Goal: Task Accomplishment & Management: Use online tool/utility

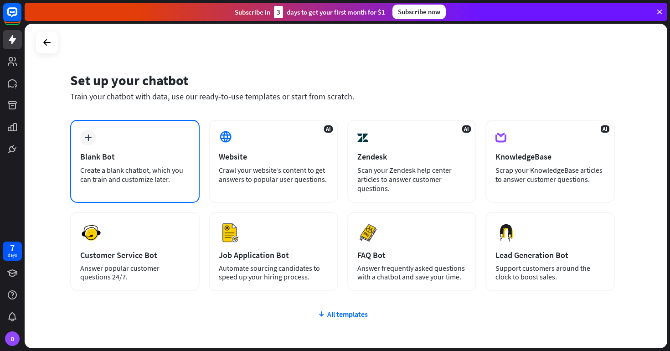
click at [177, 160] on div "Blank Bot" at bounding box center [134, 156] width 109 height 10
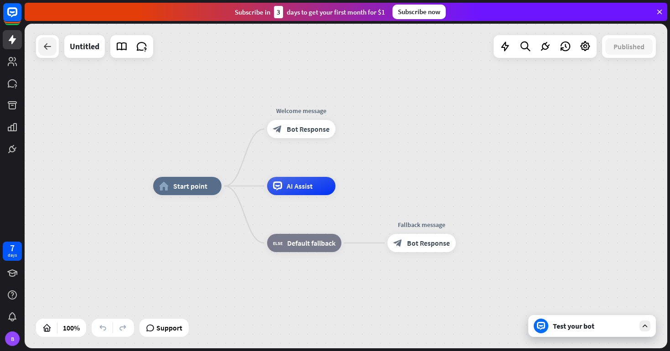
click at [48, 48] on icon at bounding box center [47, 46] width 11 height 11
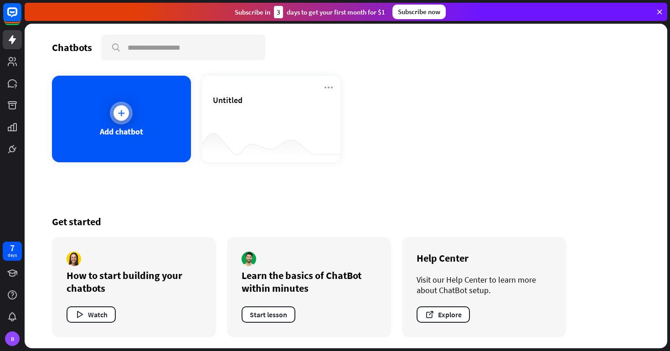
click at [156, 119] on div "Add chatbot" at bounding box center [121, 119] width 139 height 87
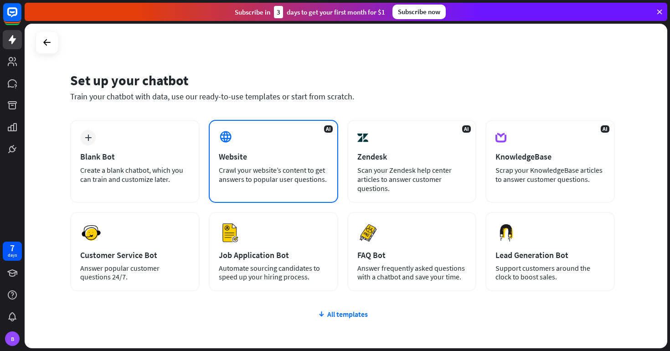
click at [268, 152] on div "Website" at bounding box center [273, 156] width 109 height 10
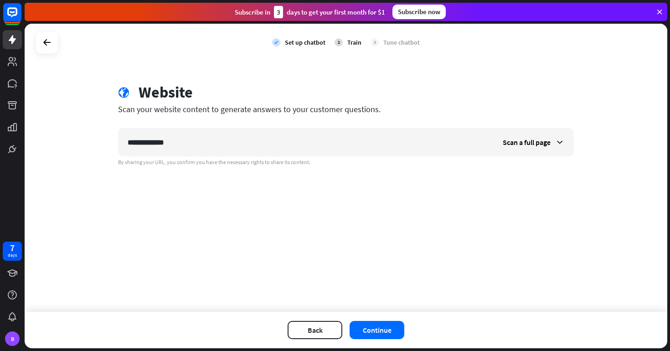
click at [257, 204] on div "**********" at bounding box center [346, 168] width 642 height 288
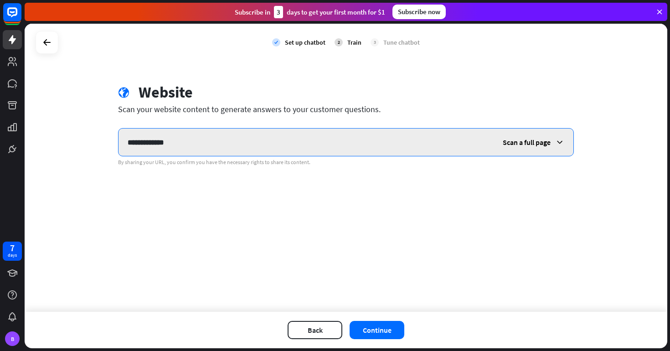
click at [297, 144] on input "**********" at bounding box center [305, 141] width 375 height 27
type input "**********"
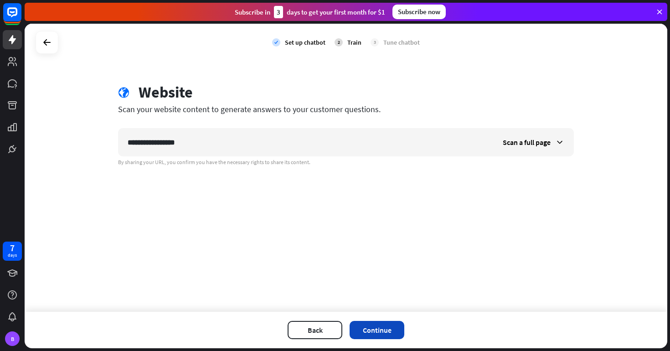
click at [368, 328] on button "Continue" at bounding box center [376, 330] width 55 height 18
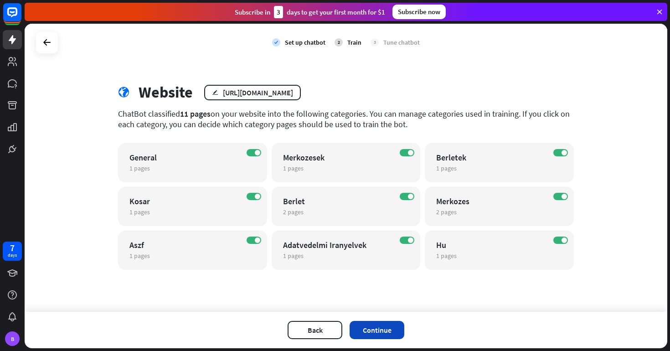
click at [384, 333] on button "Continue" at bounding box center [376, 330] width 55 height 18
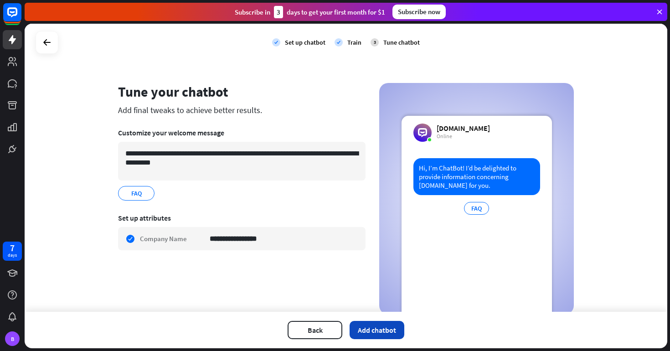
click at [386, 332] on button "Add chatbot" at bounding box center [376, 330] width 55 height 18
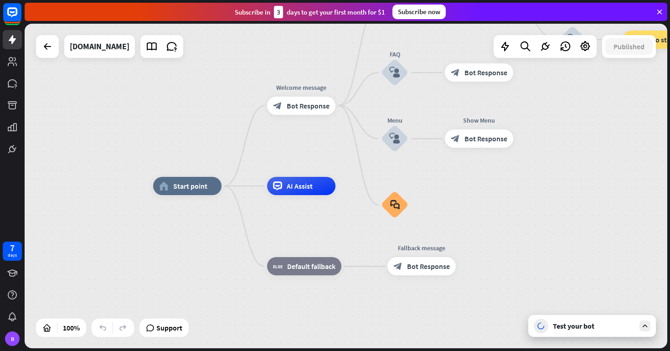
click at [592, 324] on div "Test your bot" at bounding box center [594, 325] width 82 height 9
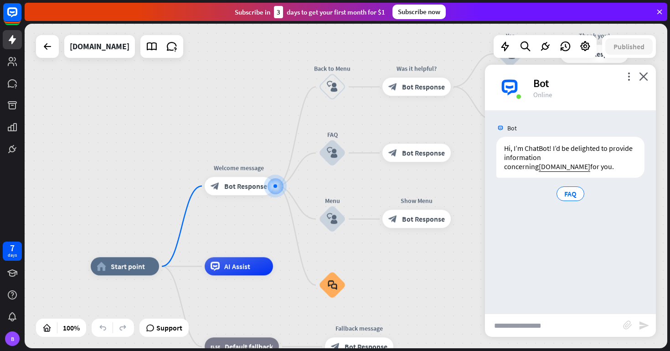
click at [587, 329] on input "text" at bounding box center [554, 325] width 138 height 23
type input "**********"
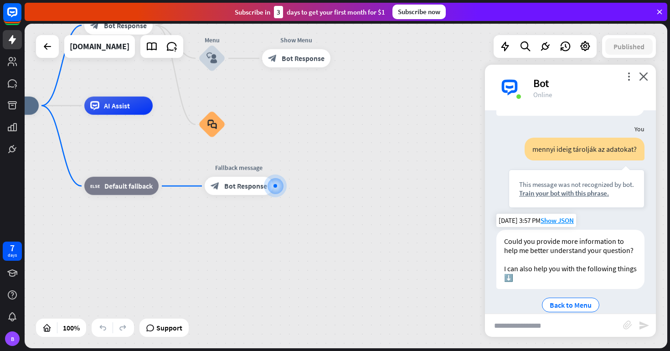
scroll to position [76, 0]
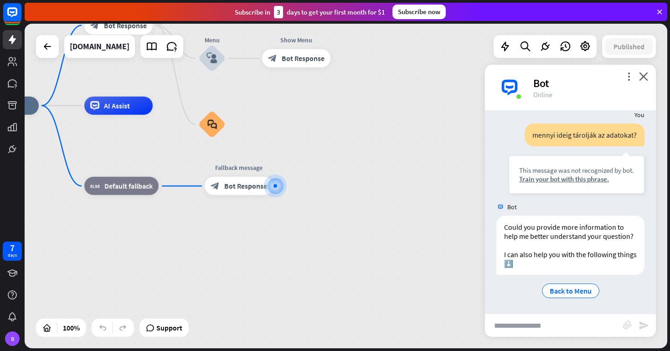
click at [583, 319] on input "text" at bounding box center [554, 325] width 138 height 23
type input "**********"
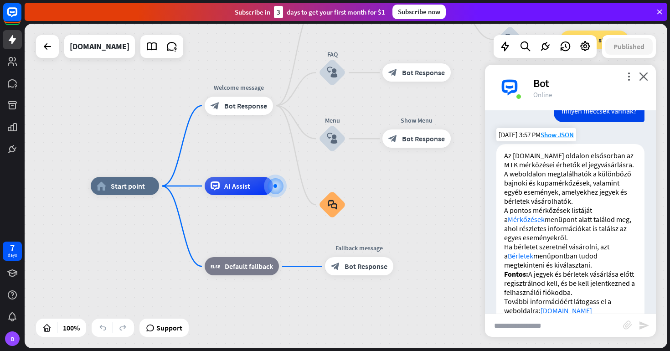
scroll to position [260, 0]
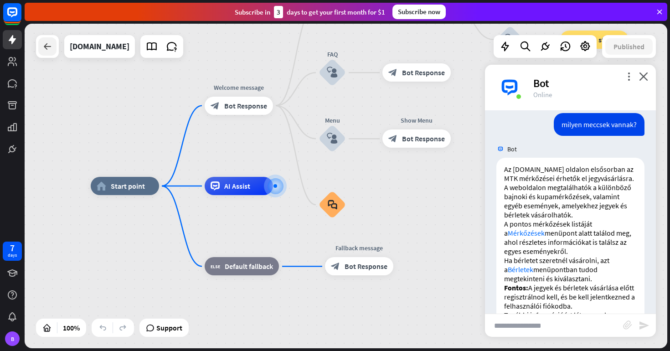
click at [48, 47] on icon at bounding box center [47, 46] width 11 height 11
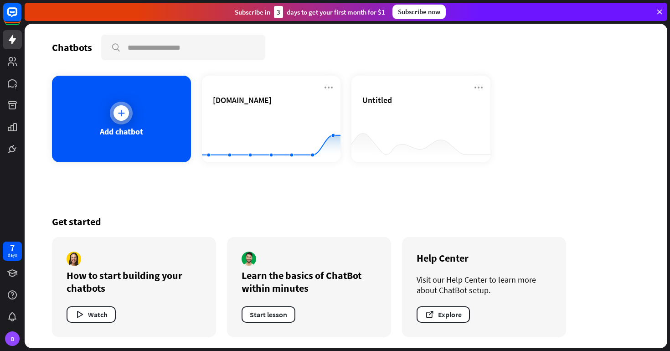
click at [123, 118] on div at bounding box center [120, 112] width 15 height 15
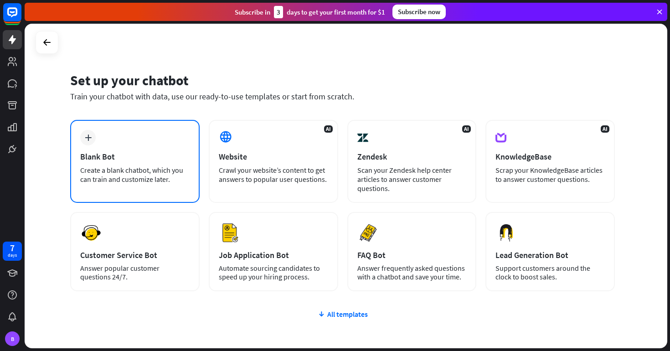
click at [145, 154] on div "Blank Bot" at bounding box center [134, 156] width 109 height 10
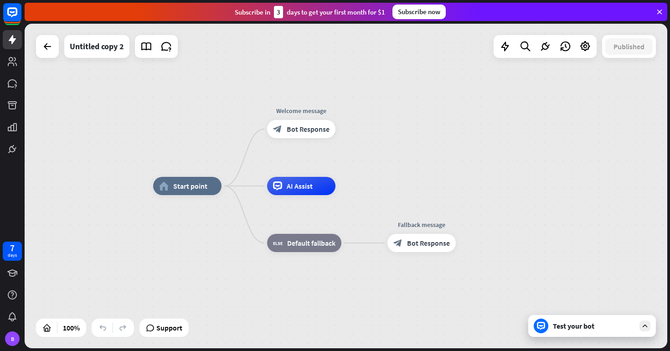
click at [621, 329] on div "Test your bot" at bounding box center [594, 325] width 82 height 9
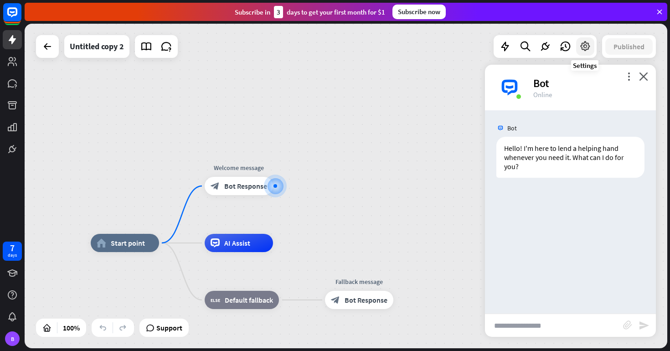
click at [584, 46] on icon at bounding box center [585, 47] width 12 height 12
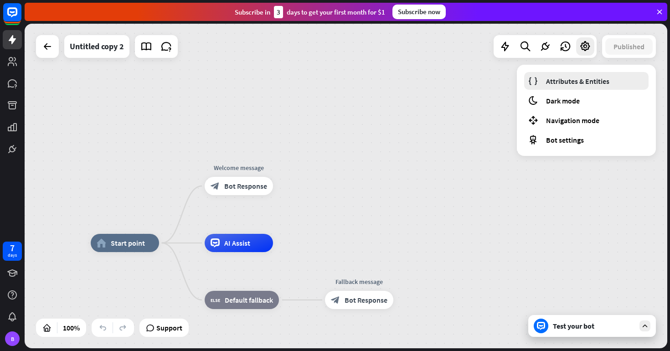
click at [580, 78] on span "Attributes & Entities" at bounding box center [577, 81] width 63 height 9
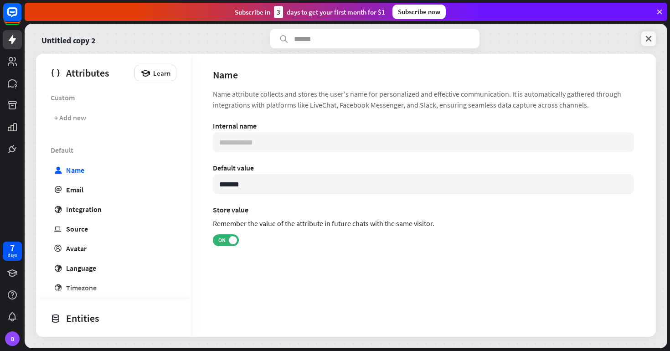
click at [651, 41] on icon at bounding box center [648, 38] width 9 height 9
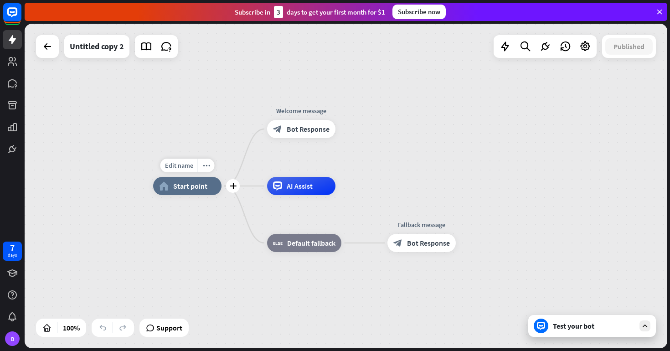
click at [195, 189] on span "Start point" at bounding box center [190, 185] width 34 height 9
click at [208, 165] on icon "more_horiz" at bounding box center [206, 165] width 7 height 7
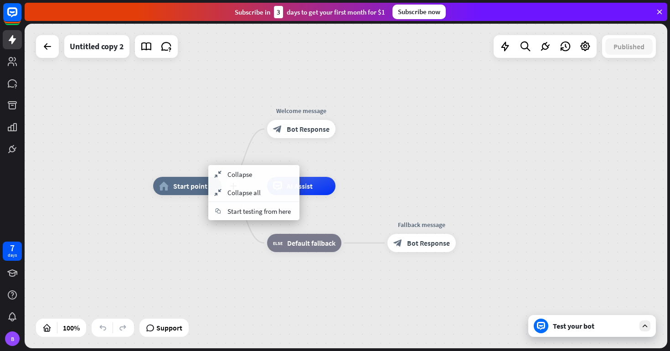
click at [174, 180] on div "home_2 Start point" at bounding box center [187, 186] width 68 height 18
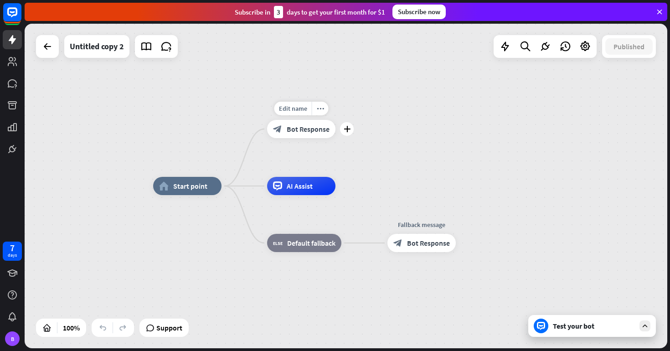
click at [300, 133] on span "Bot Response" at bounding box center [308, 128] width 43 height 9
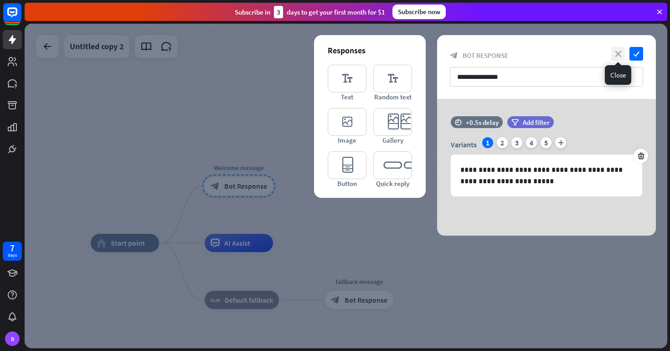
click at [619, 49] on icon "close" at bounding box center [618, 54] width 14 height 14
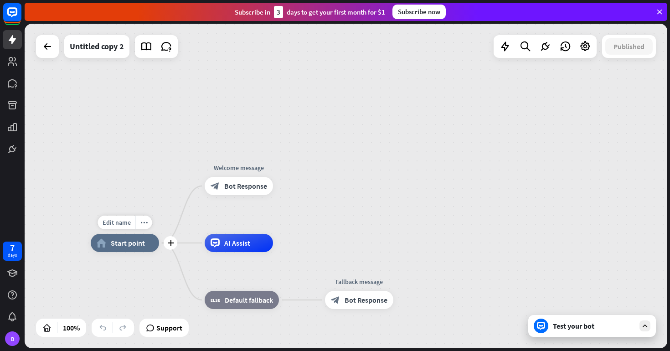
click at [138, 246] on span "Start point" at bounding box center [128, 242] width 34 height 9
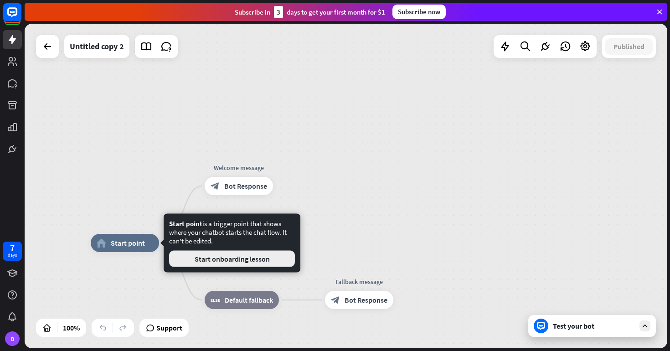
click at [262, 262] on button "Start onboarding lesson" at bounding box center [232, 259] width 126 height 16
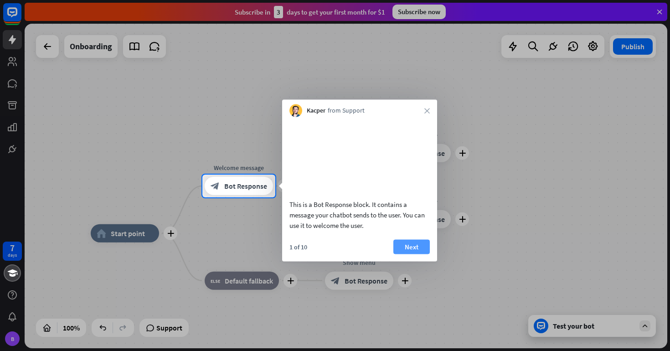
click at [409, 254] on button "Next" at bounding box center [411, 246] width 36 height 15
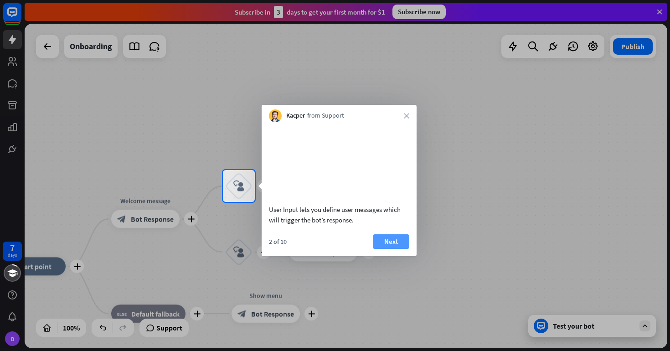
click at [400, 249] on button "Next" at bounding box center [391, 241] width 36 height 15
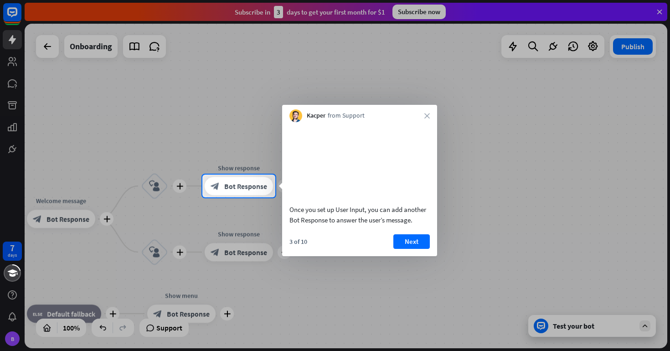
click at [400, 249] on button "Next" at bounding box center [411, 241] width 36 height 15
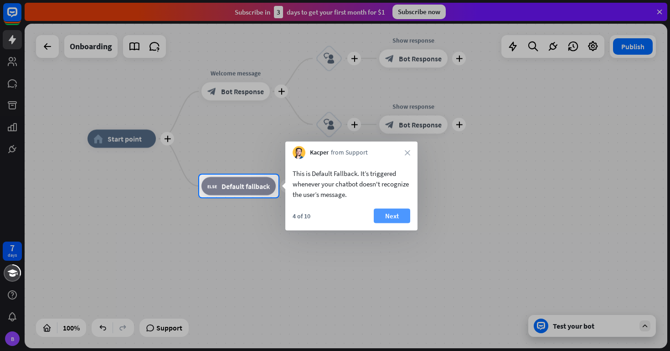
click at [390, 216] on button "Next" at bounding box center [392, 216] width 36 height 15
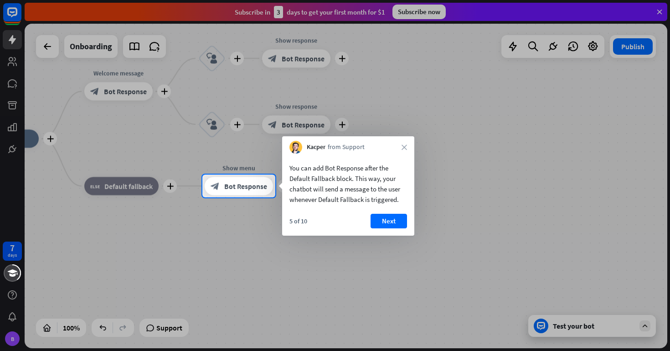
click at [390, 216] on button "Next" at bounding box center [388, 221] width 36 height 15
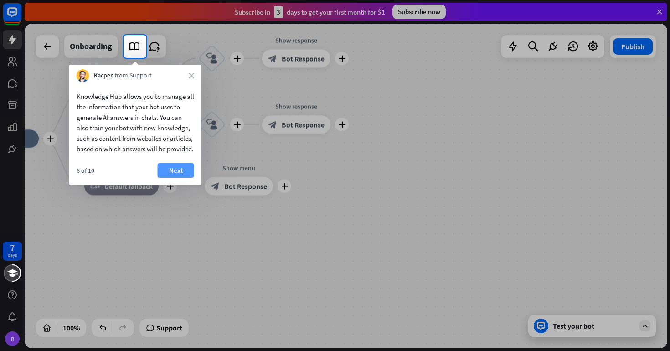
click at [166, 178] on button "Next" at bounding box center [176, 170] width 36 height 15
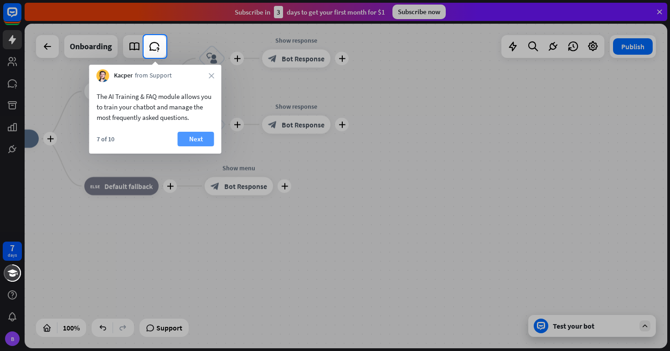
click at [198, 141] on button "Next" at bounding box center [196, 139] width 36 height 15
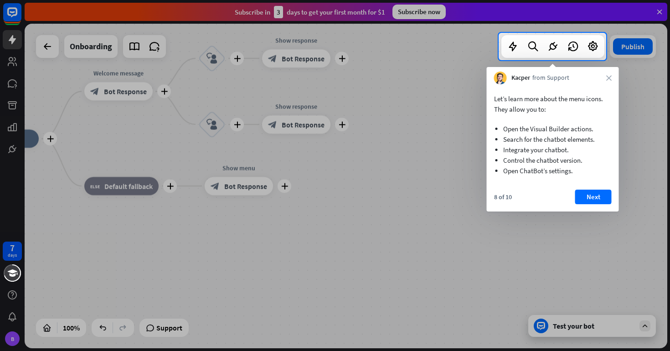
click at [582, 188] on div "Let’s learn more about the menu icons. They allow you to: Open the Visual Build…" at bounding box center [553, 147] width 132 height 127
click at [587, 197] on button "Next" at bounding box center [593, 197] width 36 height 15
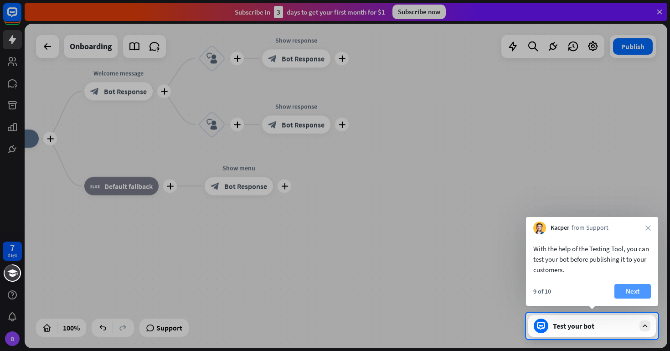
click at [634, 289] on button "Next" at bounding box center [632, 291] width 36 height 15
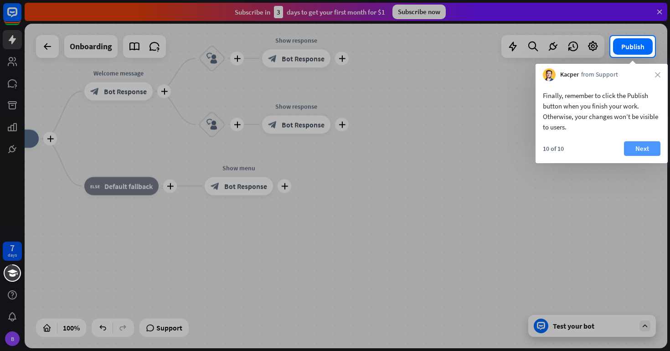
click at [639, 151] on button "Next" at bounding box center [642, 148] width 36 height 15
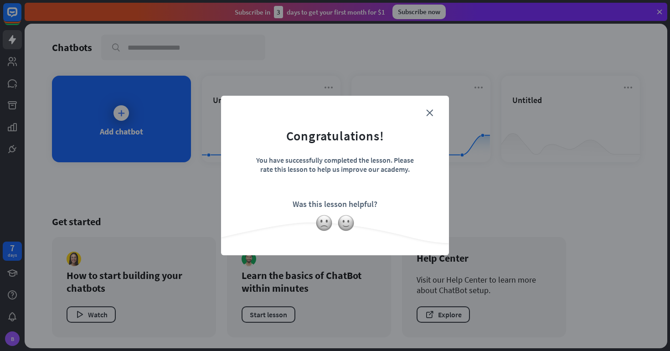
click at [431, 107] on form "Congratulations! You have successfully completed the lesson. Please rate this l…" at bounding box center [334, 161] width 205 height 109
click at [431, 113] on icon "close" at bounding box center [429, 112] width 7 height 7
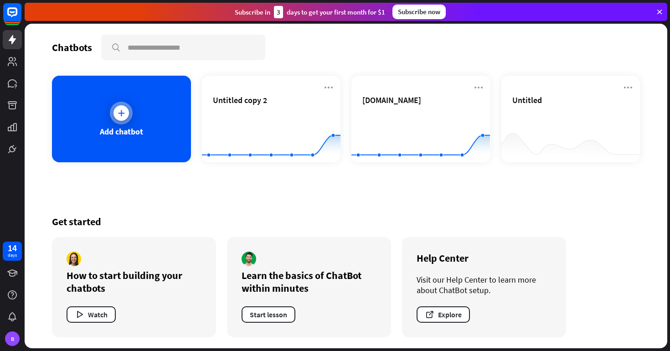
click at [147, 132] on div "Add chatbot" at bounding box center [121, 119] width 139 height 87
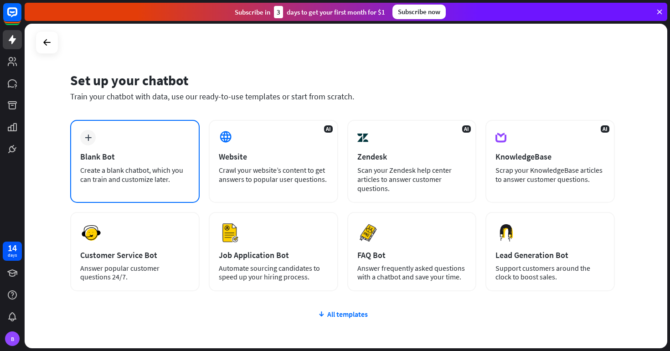
click at [137, 146] on div "plus Blank Bot Create a blank chatbot, which you can train and customize later." at bounding box center [134, 161] width 129 height 83
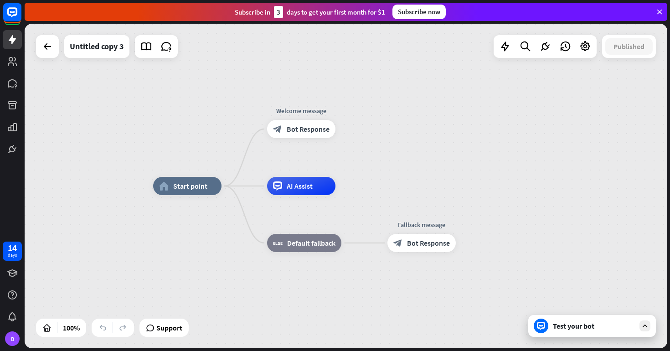
click at [588, 328] on div "Test your bot" at bounding box center [594, 325] width 82 height 9
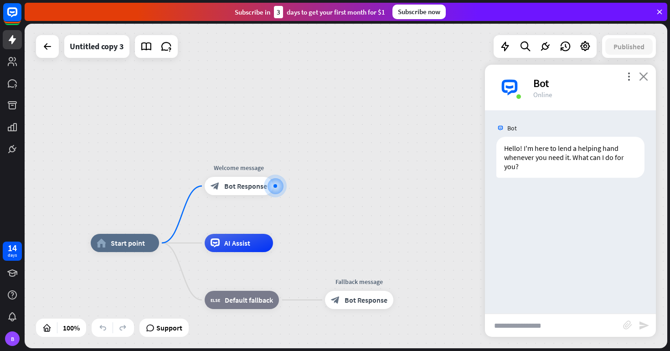
click at [644, 73] on icon "close" at bounding box center [643, 76] width 9 height 9
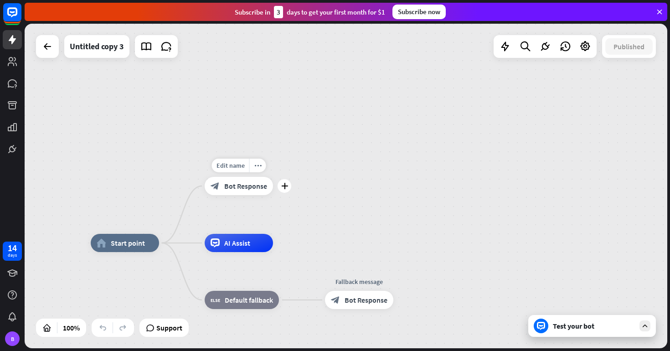
click at [243, 185] on span "Bot Response" at bounding box center [245, 185] width 43 height 9
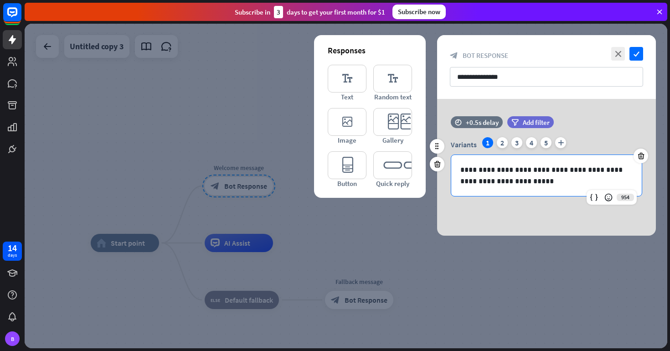
click at [523, 180] on p "**********" at bounding box center [546, 175] width 172 height 23
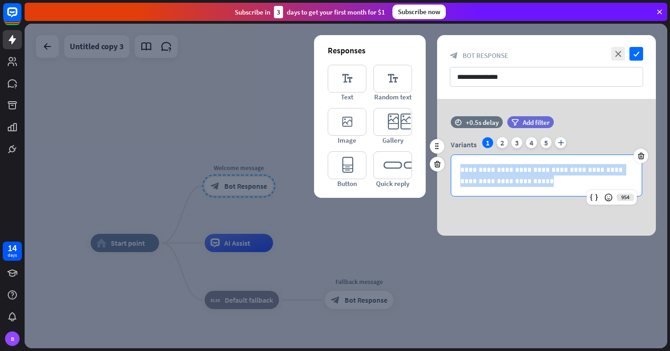
drag, startPoint x: 531, startPoint y: 181, endPoint x: 508, endPoint y: 138, distance: 49.5
click at [508, 138] on div "**********" at bounding box center [546, 166] width 191 height 59
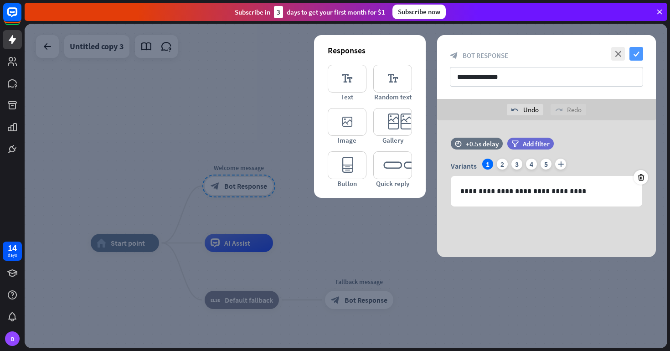
click at [636, 58] on icon "check" at bounding box center [636, 54] width 14 height 14
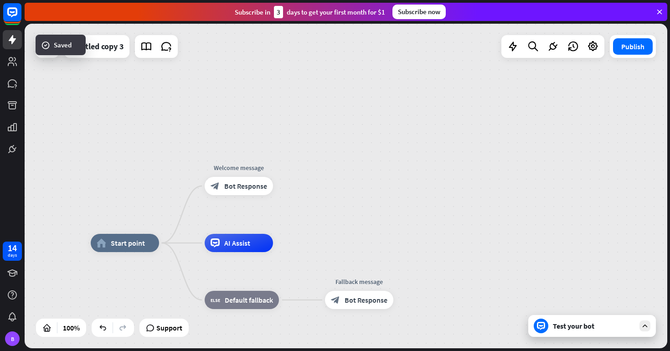
click at [601, 329] on div "Test your bot" at bounding box center [594, 325] width 82 height 9
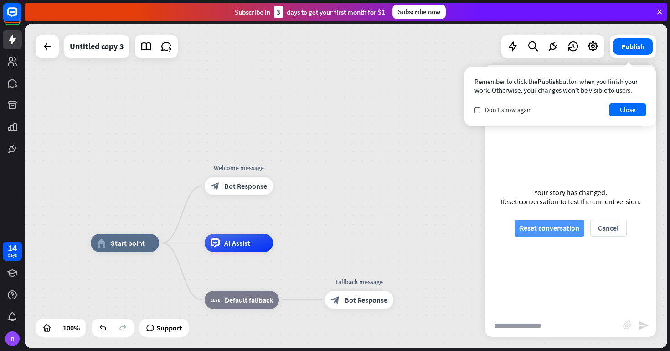
click at [557, 230] on button "Reset conversation" at bounding box center [549, 228] width 70 height 17
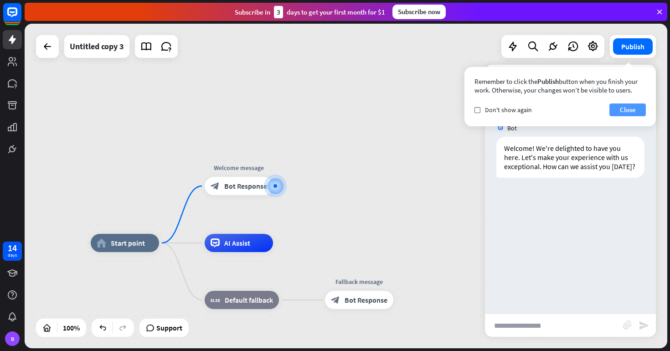
click at [627, 108] on button "Close" at bounding box center [627, 109] width 36 height 13
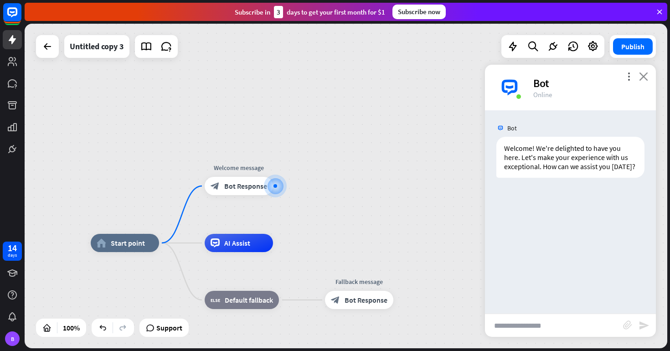
click at [646, 77] on icon "close" at bounding box center [643, 76] width 9 height 9
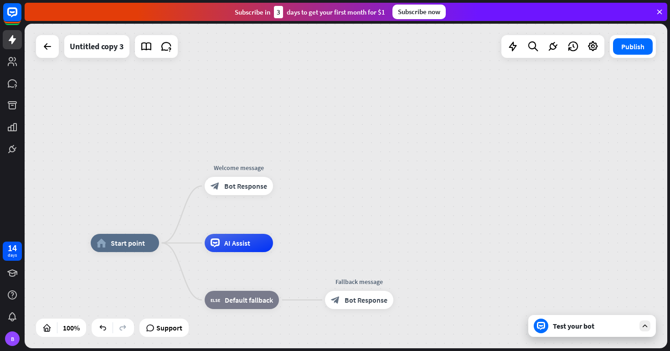
drag, startPoint x: 622, startPoint y: 46, endPoint x: 412, endPoint y: 130, distance: 225.9
click at [412, 130] on div "home_2 Start point Welcome message block_bot_response Bot Response AI Assist bl…" at bounding box center [346, 186] width 642 height 324
click at [256, 179] on div "block_bot_response Bot Response" at bounding box center [239, 186] width 68 height 18
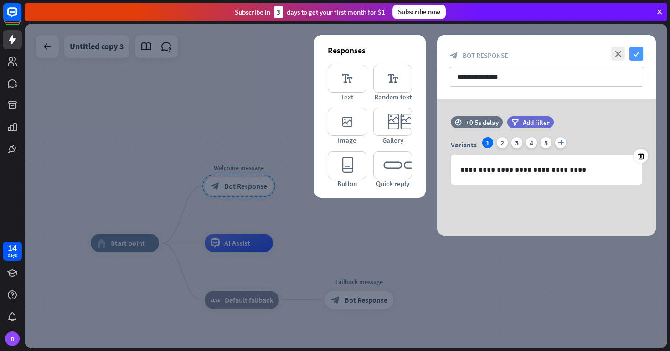
click at [638, 53] on icon "check" at bounding box center [636, 54] width 14 height 14
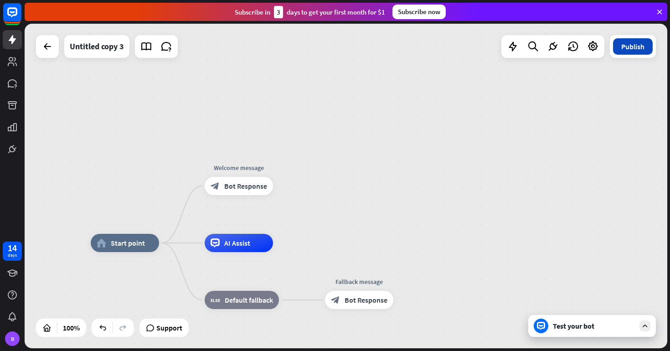
click at [639, 44] on button "Publish" at bounding box center [633, 46] width 40 height 16
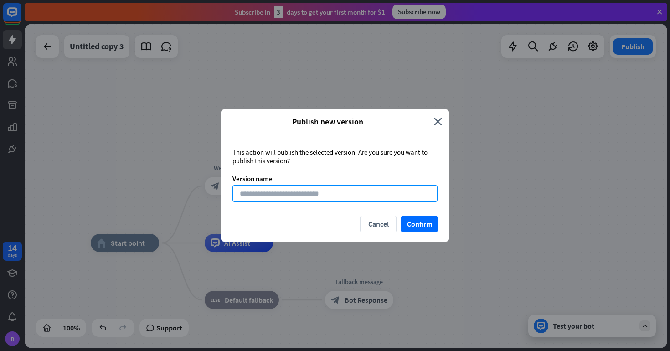
click at [402, 188] on input at bounding box center [334, 193] width 205 height 17
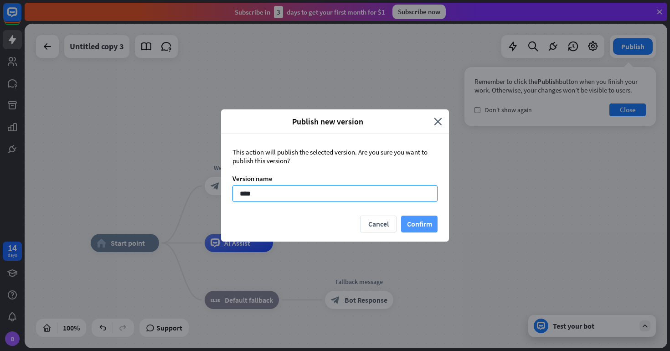
type input "****"
click at [429, 229] on button "Confirm" at bounding box center [419, 223] width 36 height 17
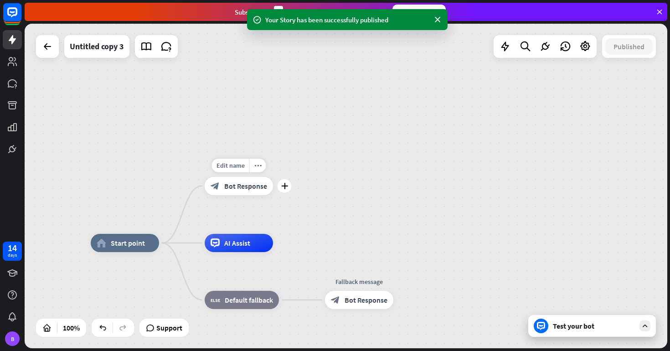
click at [241, 189] on span "Bot Response" at bounding box center [245, 185] width 43 height 9
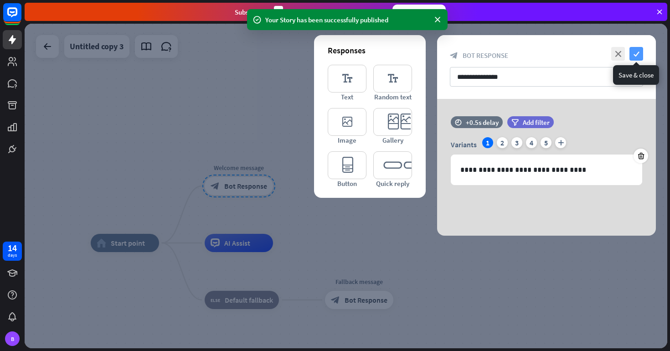
click at [635, 49] on icon "check" at bounding box center [636, 54] width 14 height 14
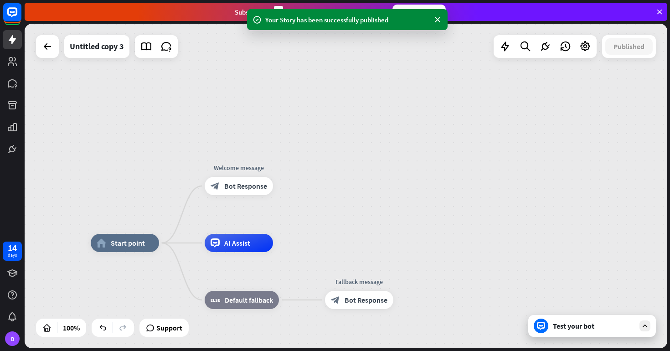
click at [575, 327] on div "Test your bot" at bounding box center [594, 325] width 82 height 9
